Goal: Transaction & Acquisition: Download file/media

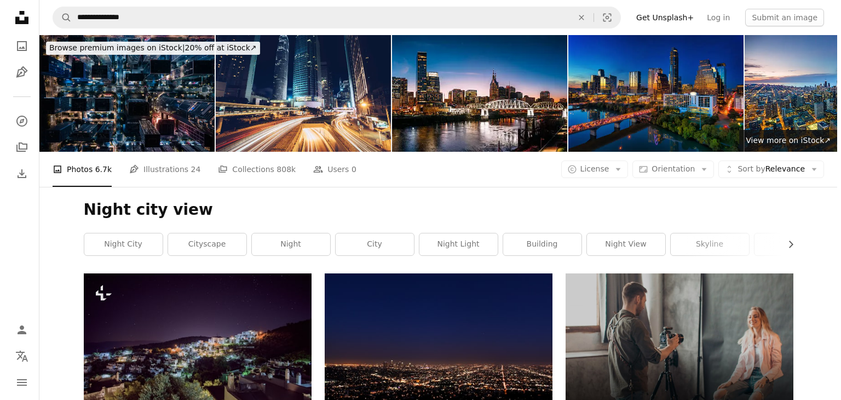
scroll to position [2575, 0]
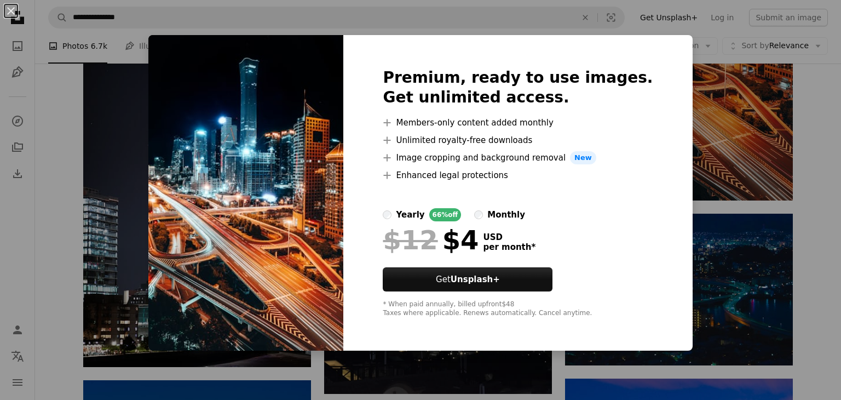
click at [723, 94] on div "An X shape Premium, ready to use images. Get unlimited access. A plus sign Memb…" at bounding box center [420, 200] width 841 height 400
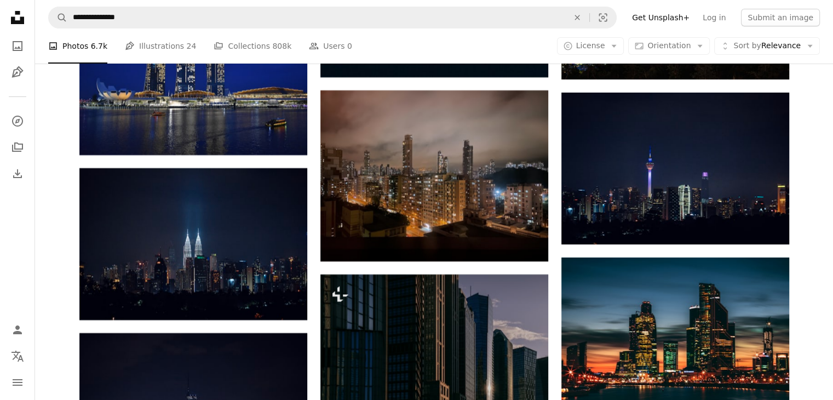
scroll to position [4273, 0]
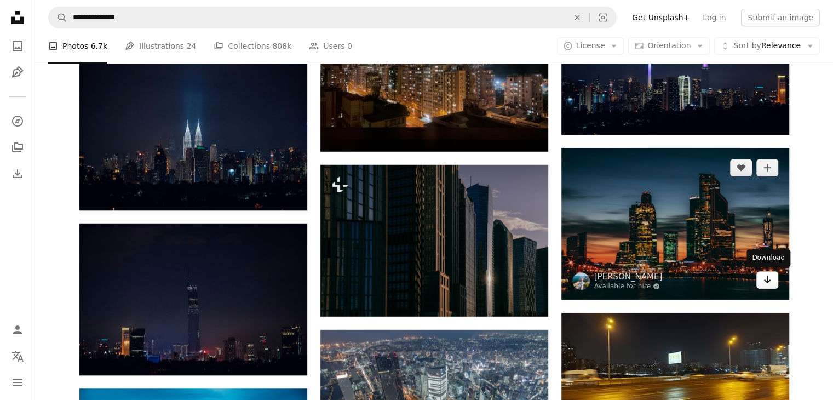
click at [770, 281] on icon "Arrow pointing down" at bounding box center [767, 279] width 9 height 13
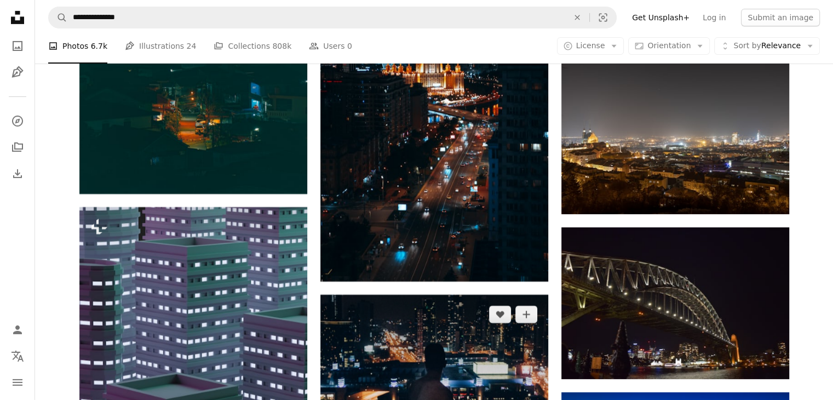
scroll to position [3780, 0]
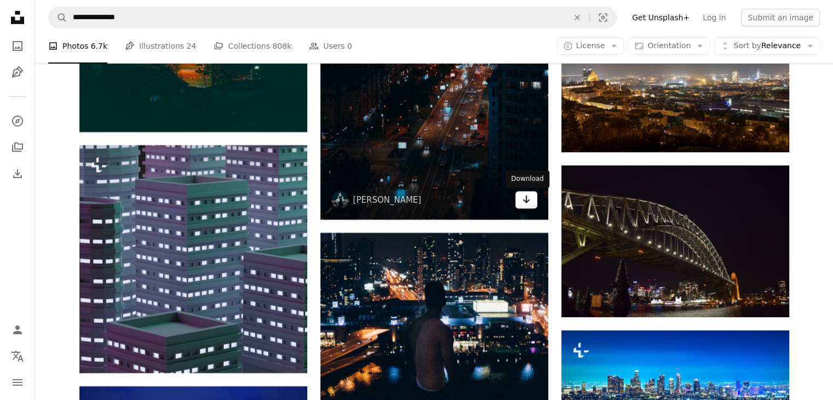
click at [526, 204] on icon "Arrow pointing down" at bounding box center [526, 199] width 9 height 13
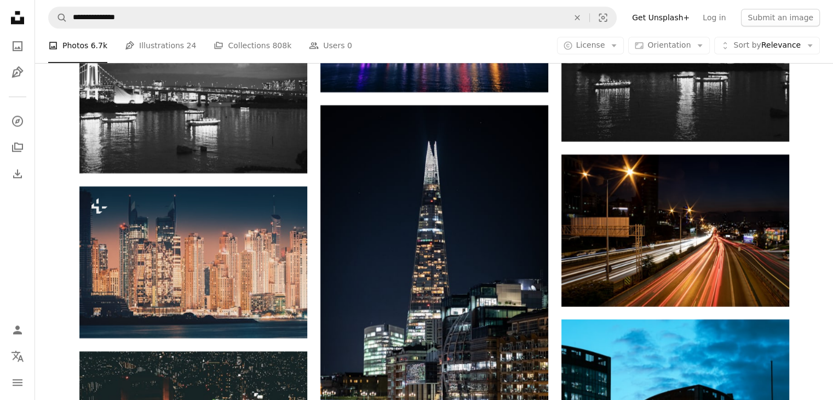
scroll to position [9532, 0]
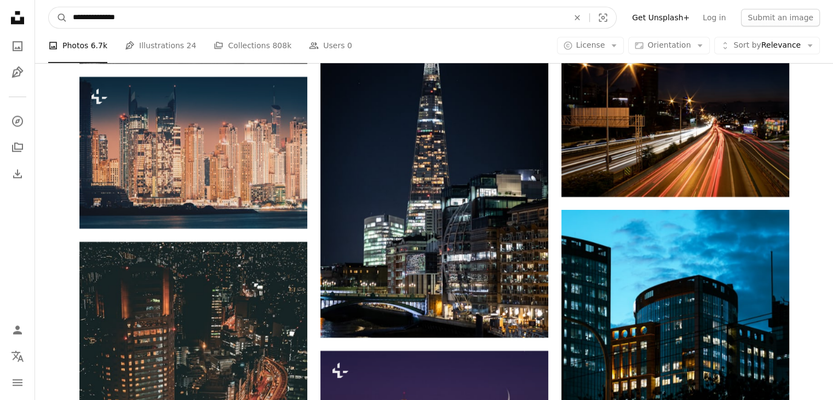
click at [92, 18] on input "**********" at bounding box center [316, 17] width 498 height 21
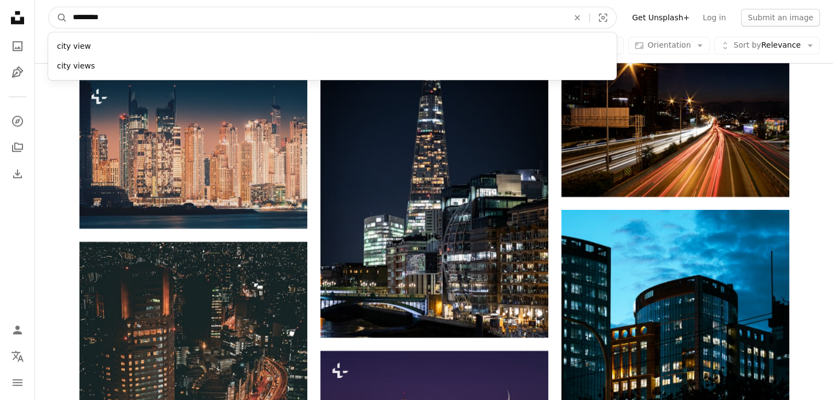
type input "*********"
click at [49, 7] on button "A magnifying glass" at bounding box center [58, 17] width 19 height 21
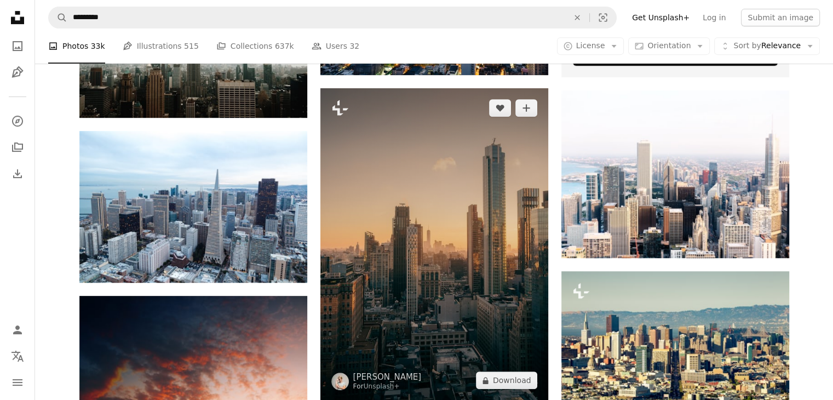
scroll to position [493, 0]
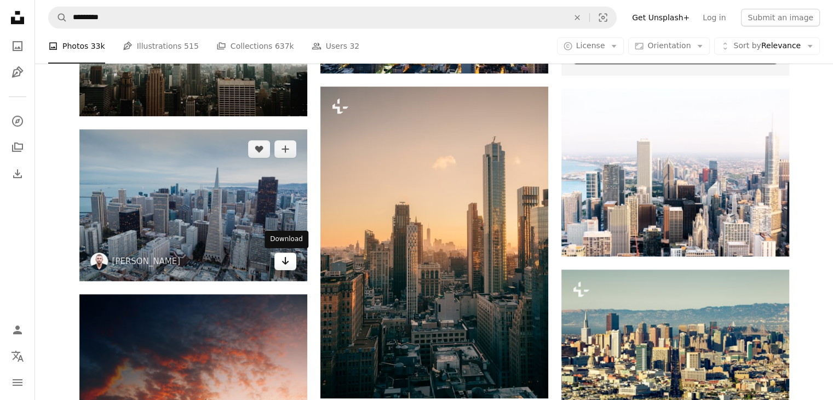
click at [285, 266] on icon "Arrow pointing down" at bounding box center [285, 260] width 9 height 13
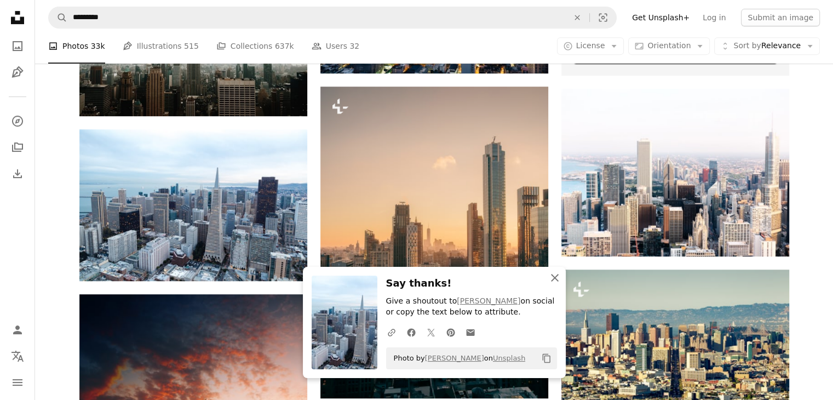
click at [555, 274] on icon "An X shape" at bounding box center [554, 277] width 13 height 13
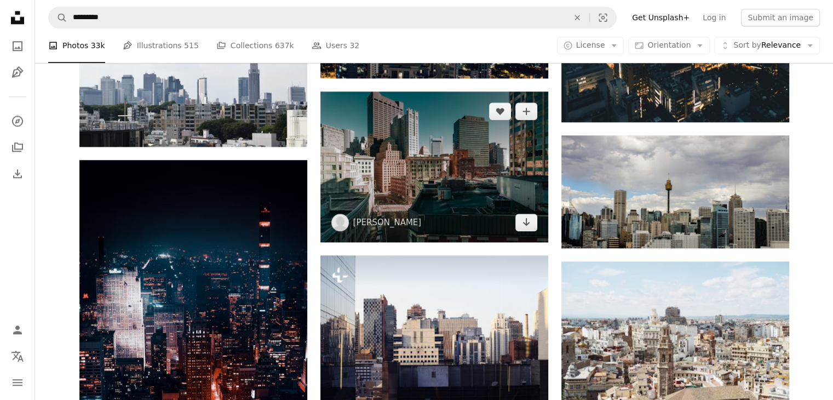
scroll to position [1205, 0]
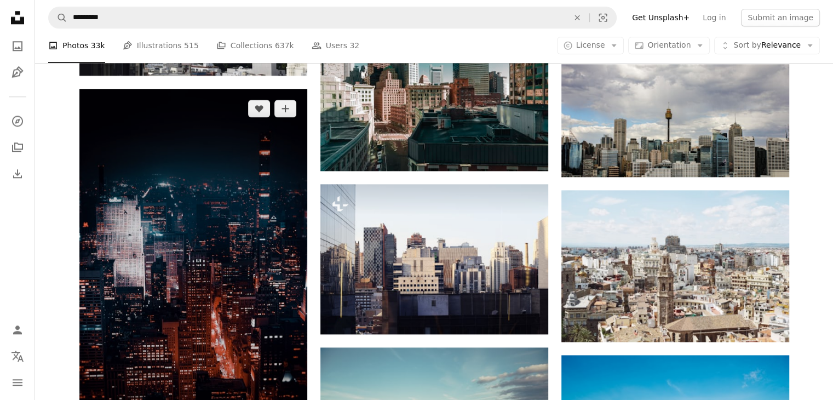
scroll to position [1315, 0]
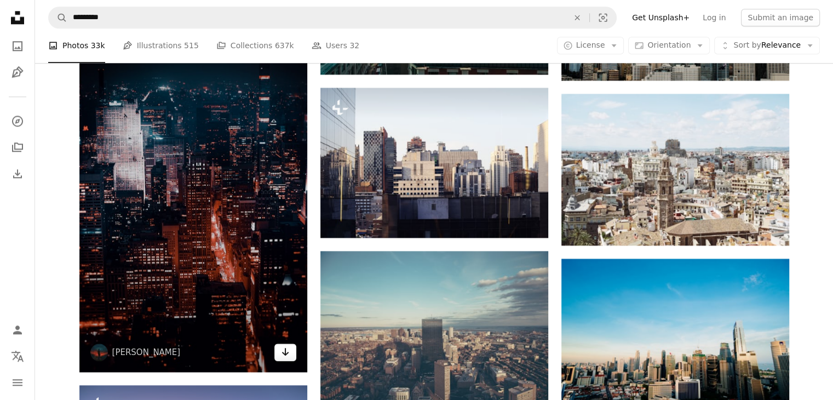
click at [284, 356] on icon "Arrow pointing down" at bounding box center [285, 351] width 9 height 13
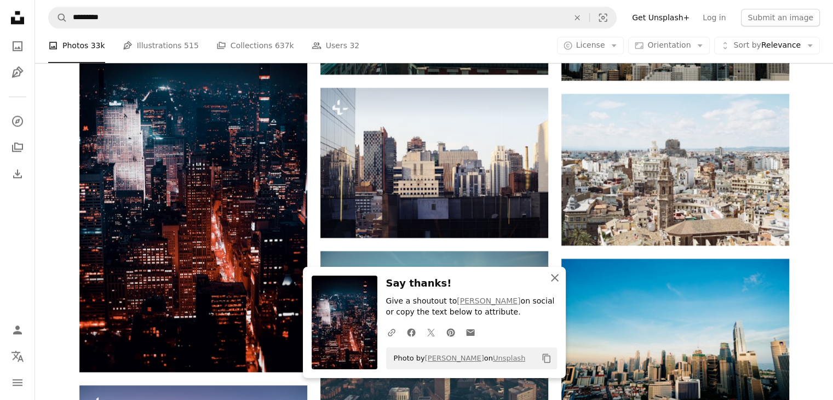
click at [550, 277] on icon "An X shape" at bounding box center [554, 277] width 13 height 13
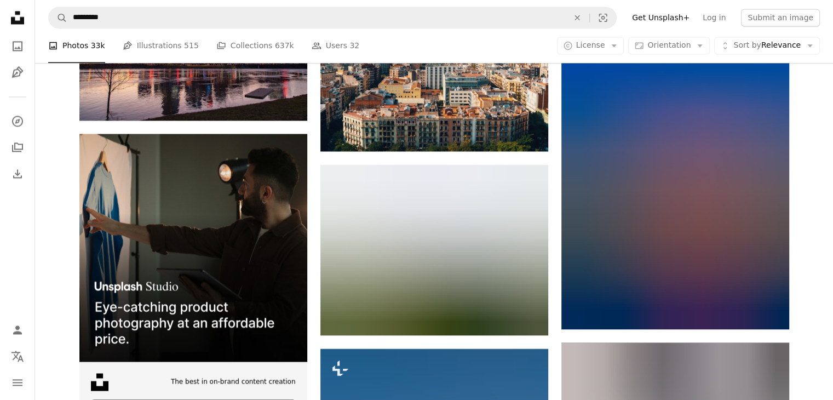
scroll to position [1698, 0]
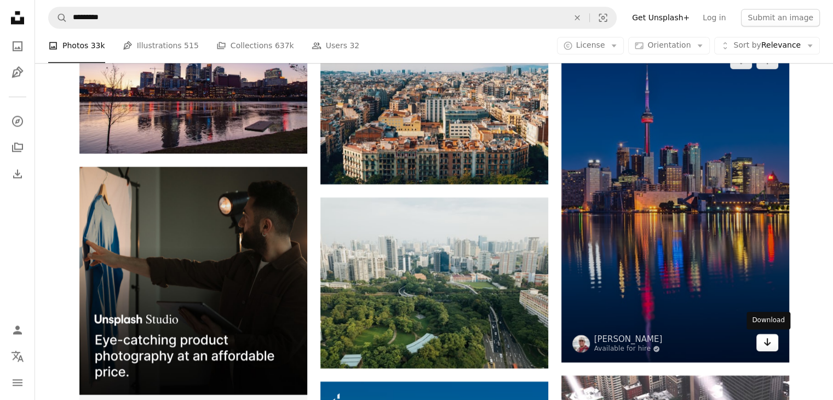
click at [763, 346] on icon "Arrow pointing down" at bounding box center [767, 341] width 9 height 13
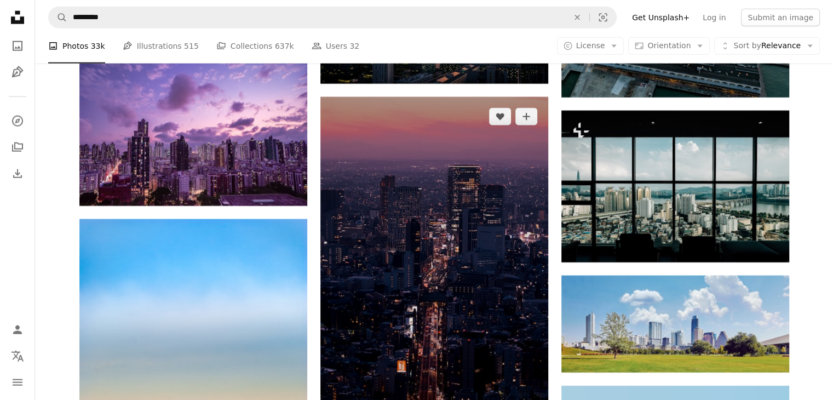
scroll to position [2958, 0]
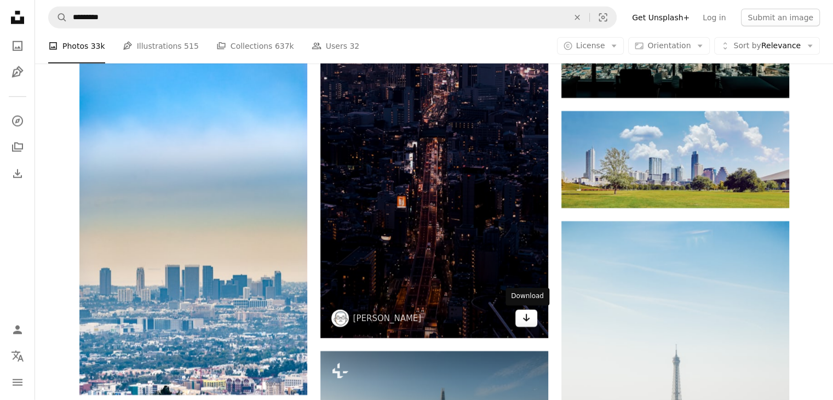
click at [523, 318] on icon "Arrow pointing down" at bounding box center [526, 317] width 9 height 13
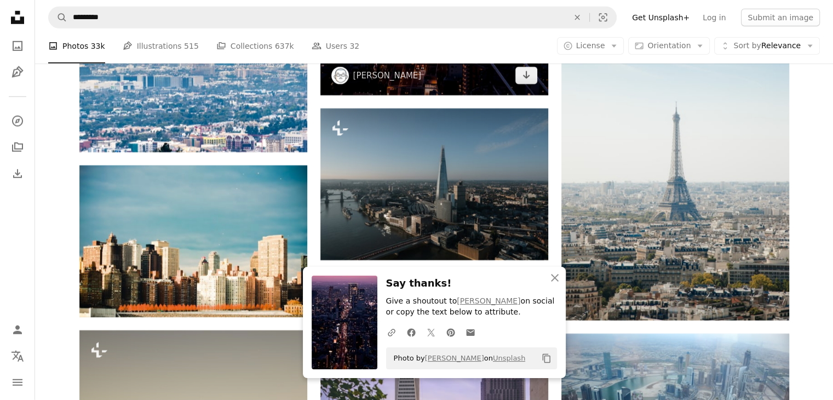
scroll to position [3232, 0]
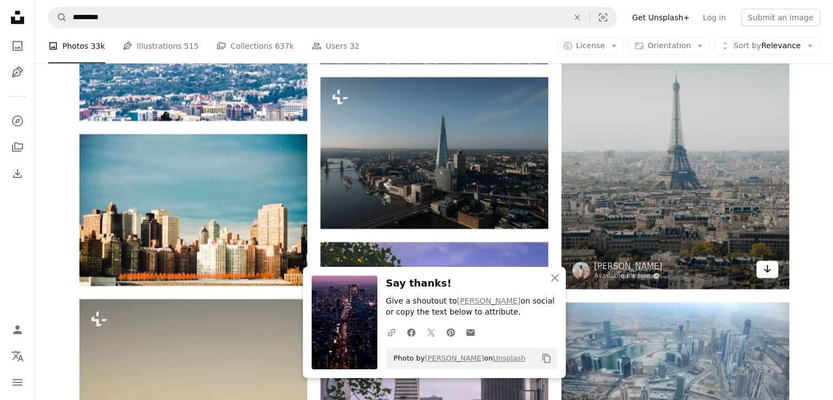
click at [763, 273] on icon "Arrow pointing down" at bounding box center [767, 268] width 9 height 13
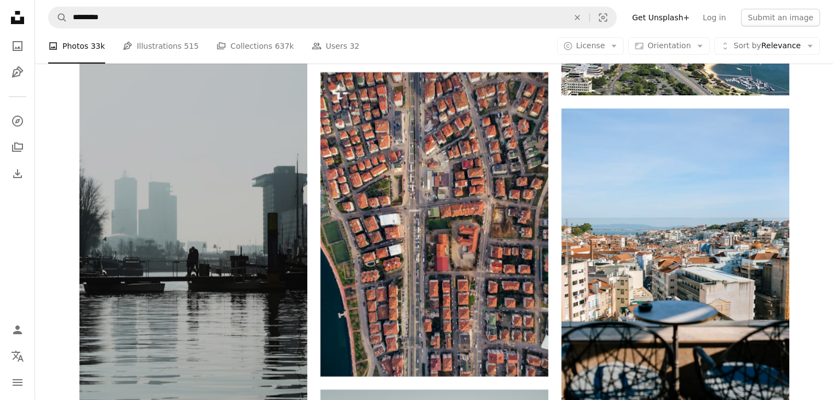
scroll to position [4163, 0]
